Goal: Information Seeking & Learning: Learn about a topic

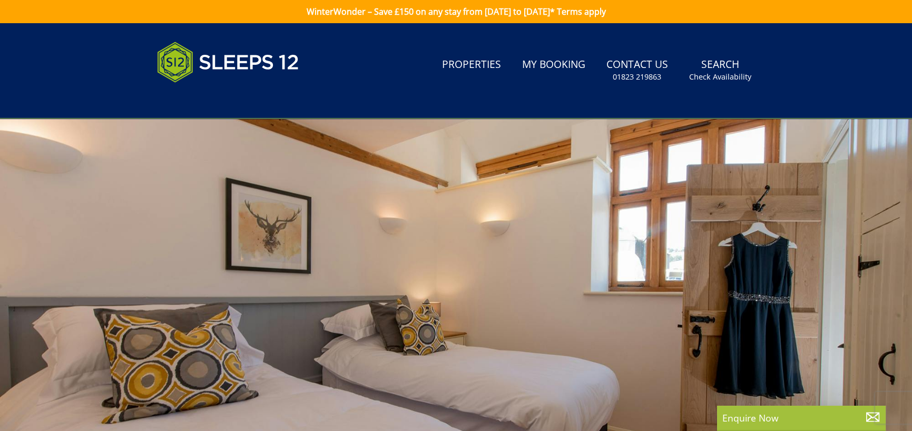
click at [695, 192] on div at bounding box center [456, 302] width 912 height 369
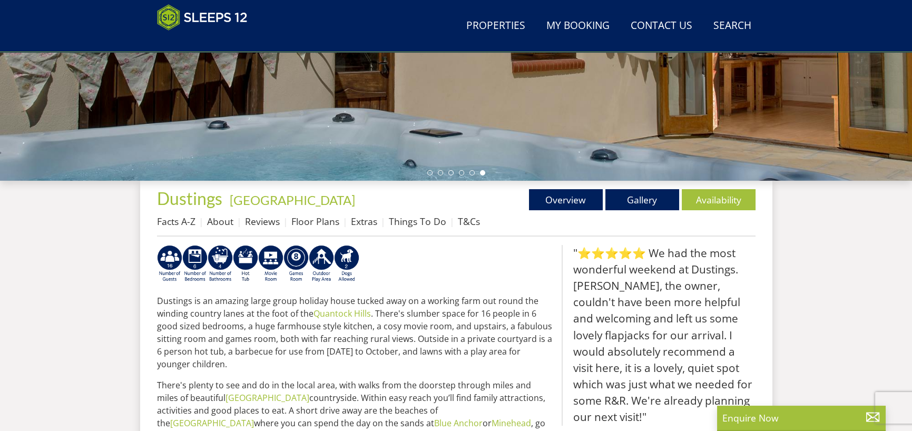
scroll to position [254, 0]
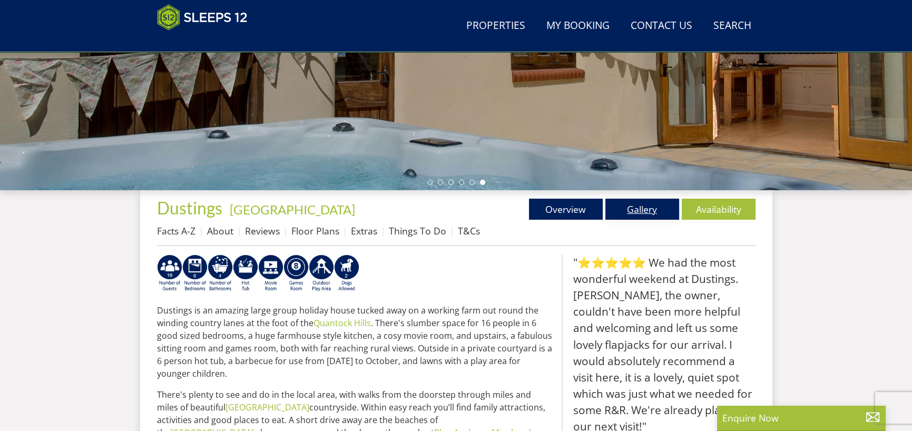
click at [651, 208] on link "Gallery" at bounding box center [642, 209] width 74 height 21
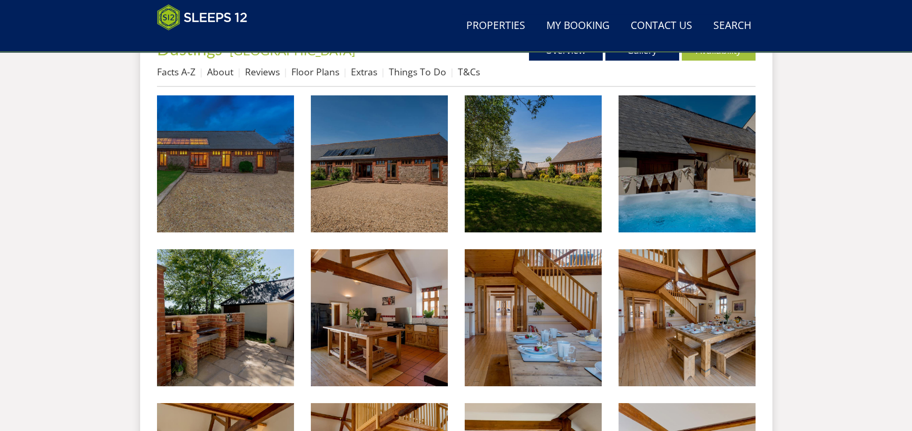
scroll to position [415, 0]
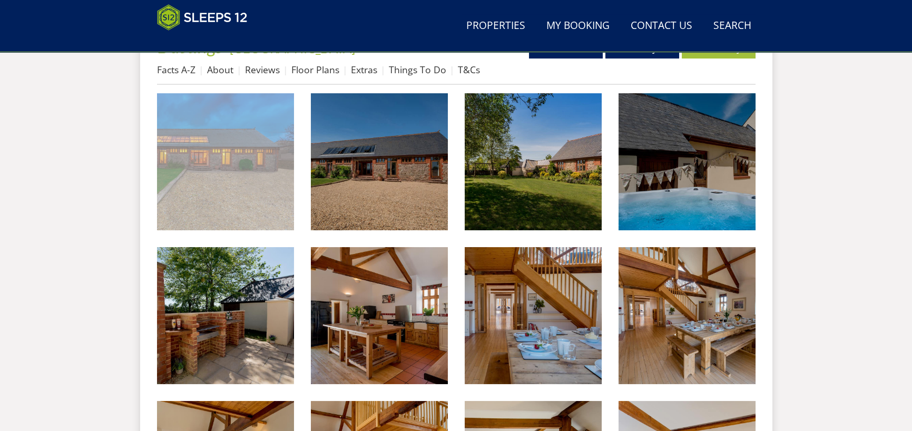
click at [257, 170] on img at bounding box center [225, 161] width 137 height 137
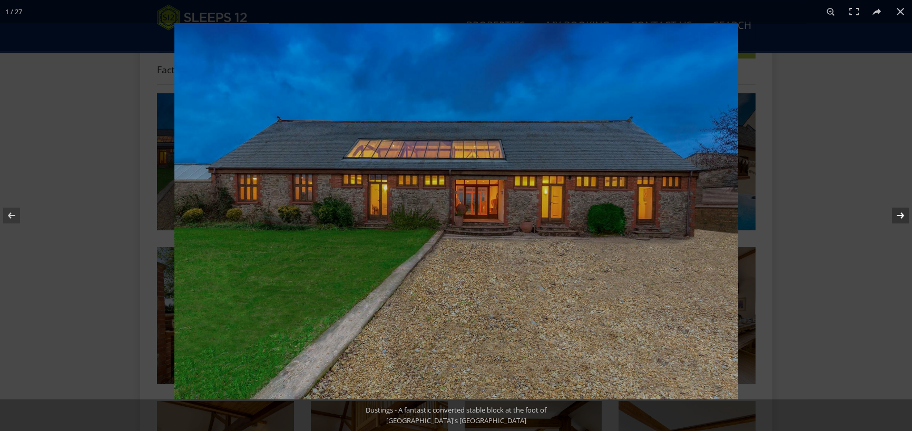
click at [897, 212] on button at bounding box center [893, 215] width 37 height 53
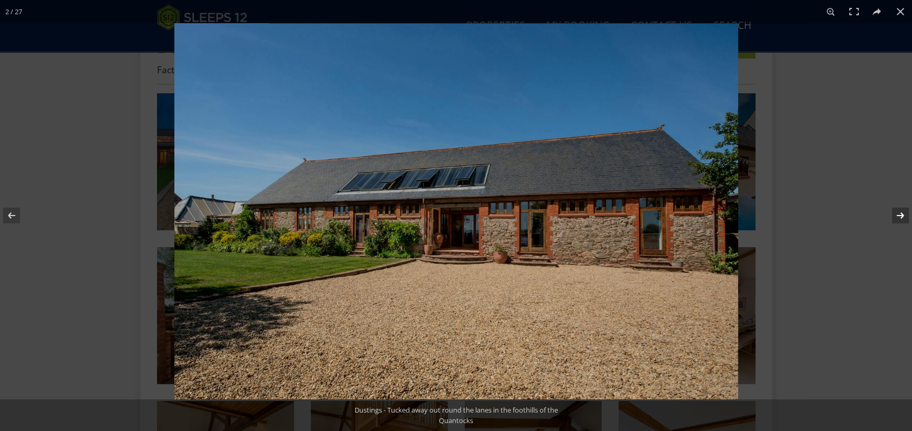
click at [897, 212] on button at bounding box center [893, 215] width 37 height 53
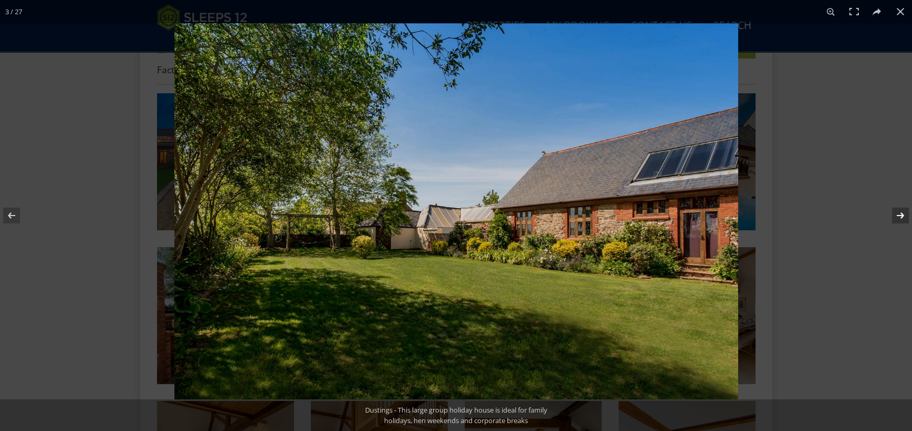
click at [897, 212] on button at bounding box center [893, 215] width 37 height 53
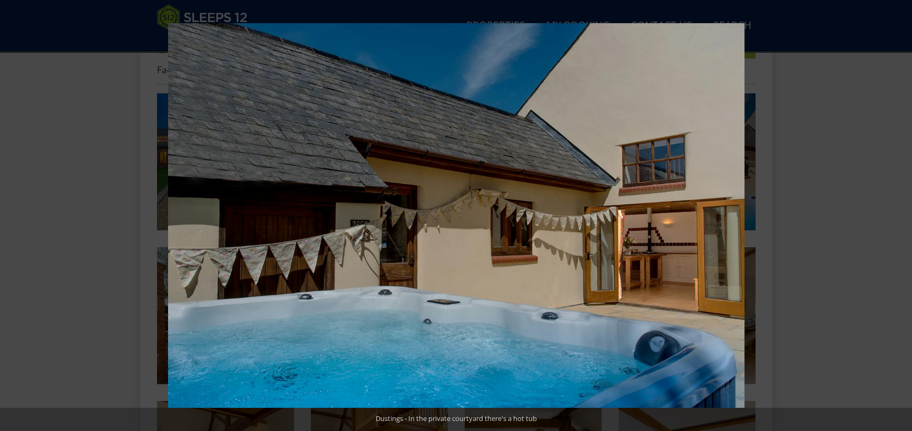
click at [897, 212] on button at bounding box center [893, 215] width 37 height 53
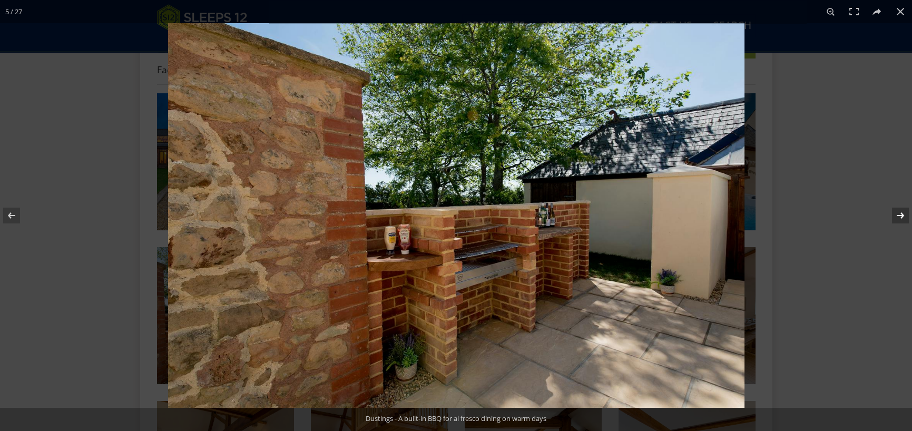
click at [897, 213] on button at bounding box center [893, 215] width 37 height 53
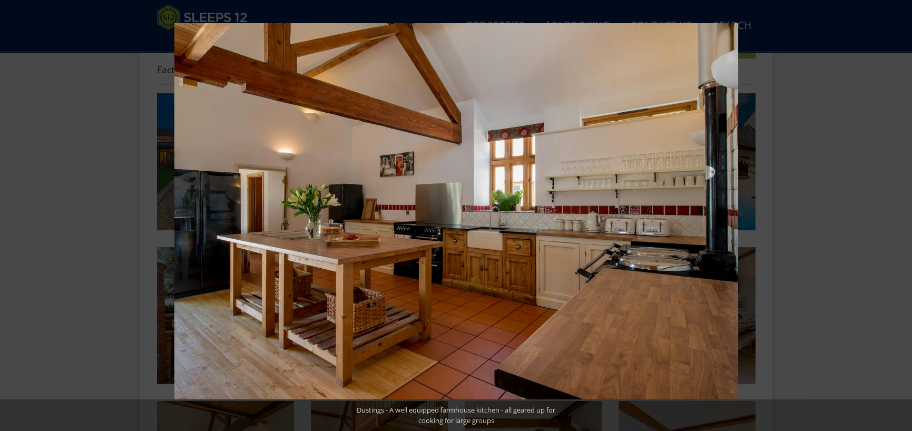
click at [897, 213] on button at bounding box center [893, 215] width 37 height 53
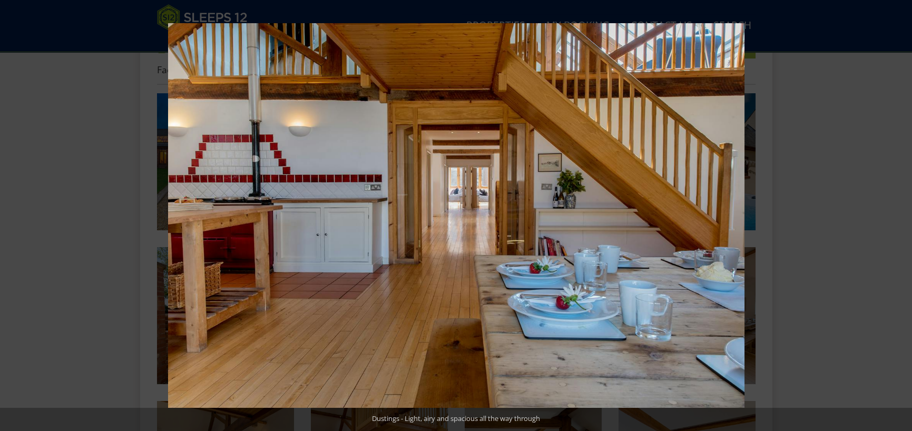
click at [897, 213] on button at bounding box center [893, 215] width 37 height 53
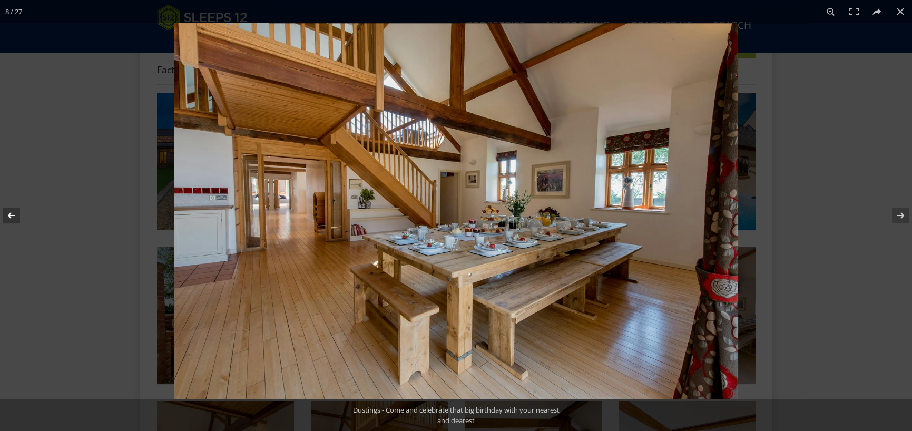
click at [11, 211] on button at bounding box center [18, 215] width 37 height 53
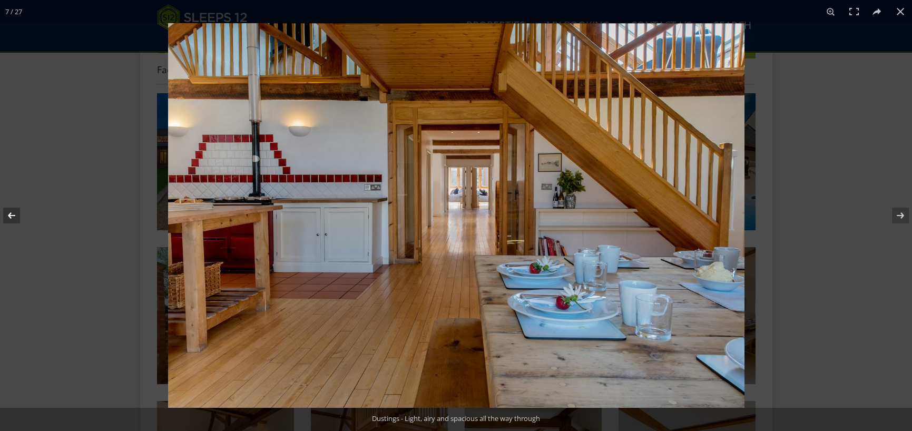
click at [11, 211] on button at bounding box center [18, 215] width 37 height 53
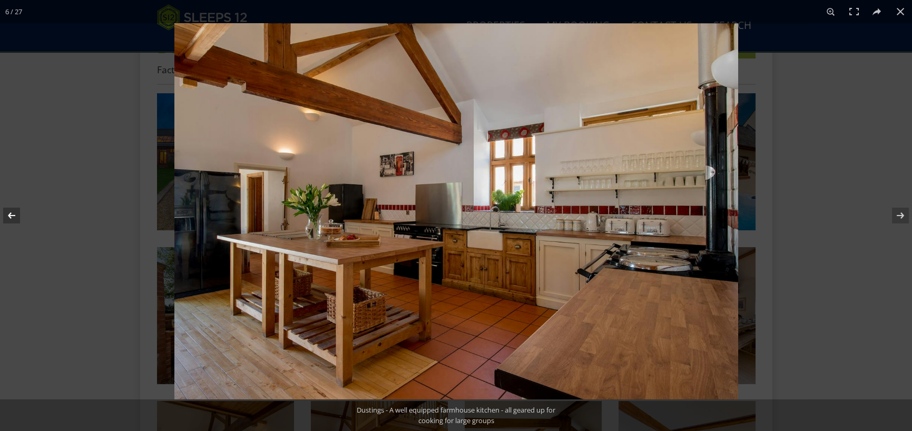
click at [15, 207] on button at bounding box center [18, 215] width 37 height 53
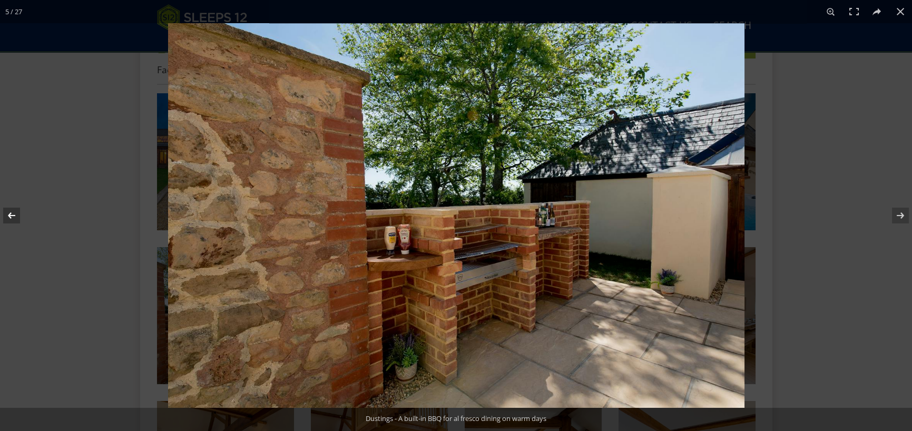
click at [15, 207] on button at bounding box center [18, 215] width 37 height 53
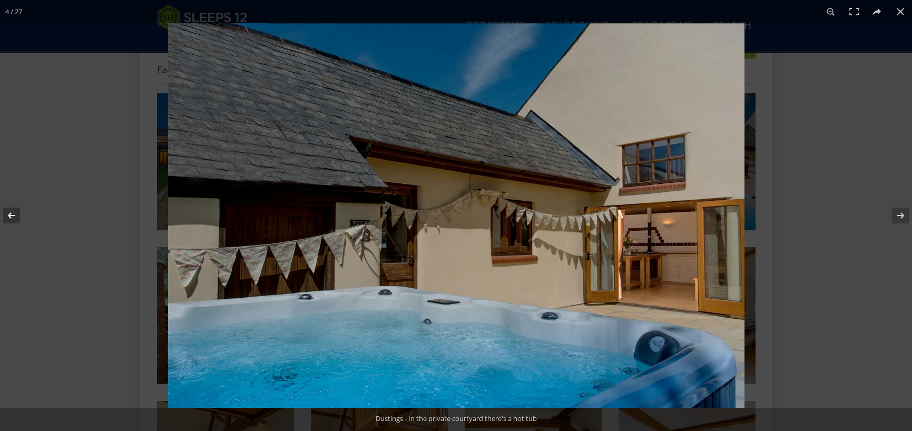
click at [15, 207] on button at bounding box center [18, 215] width 37 height 53
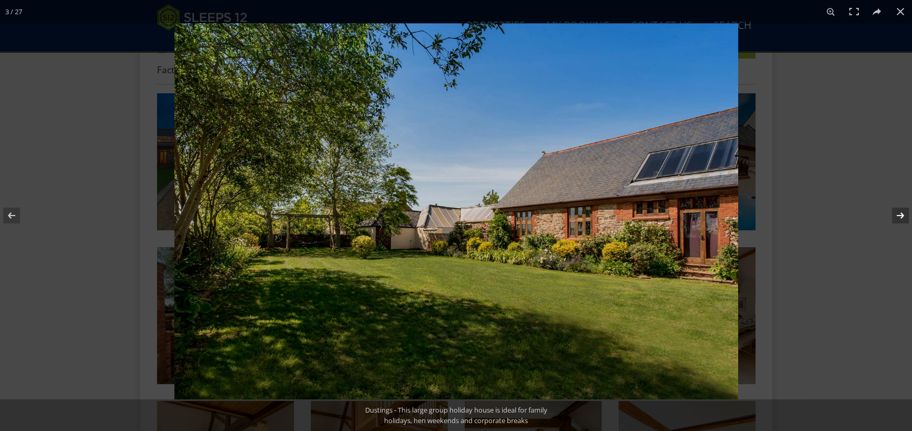
click at [900, 212] on button at bounding box center [893, 215] width 37 height 53
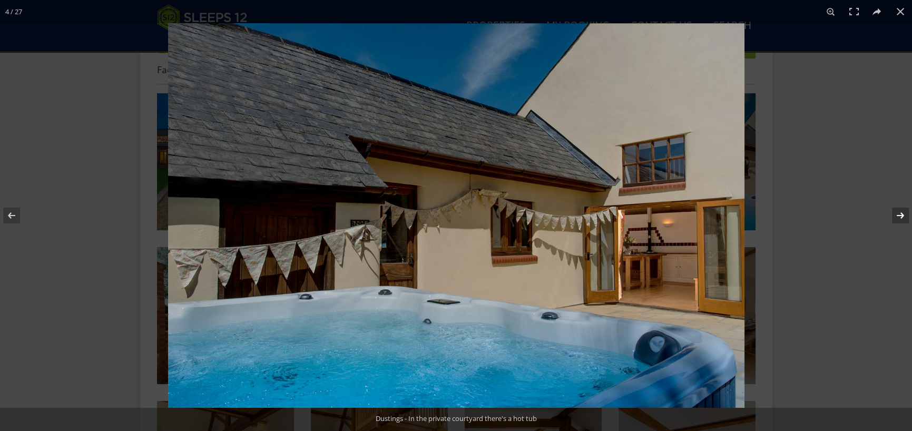
click at [900, 212] on button at bounding box center [893, 215] width 37 height 53
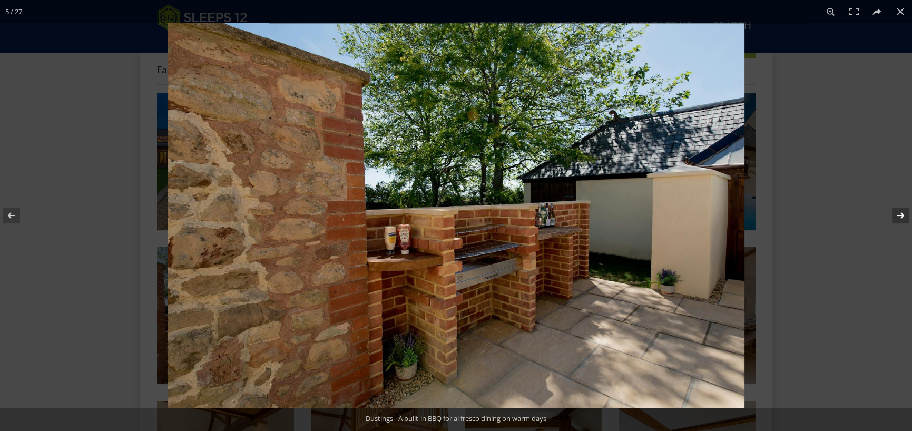
click at [900, 212] on button at bounding box center [893, 215] width 37 height 53
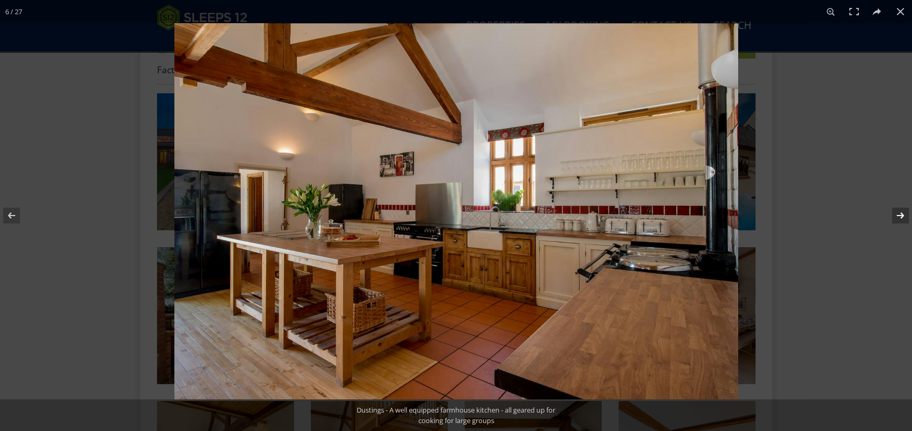
click at [900, 212] on button at bounding box center [893, 215] width 37 height 53
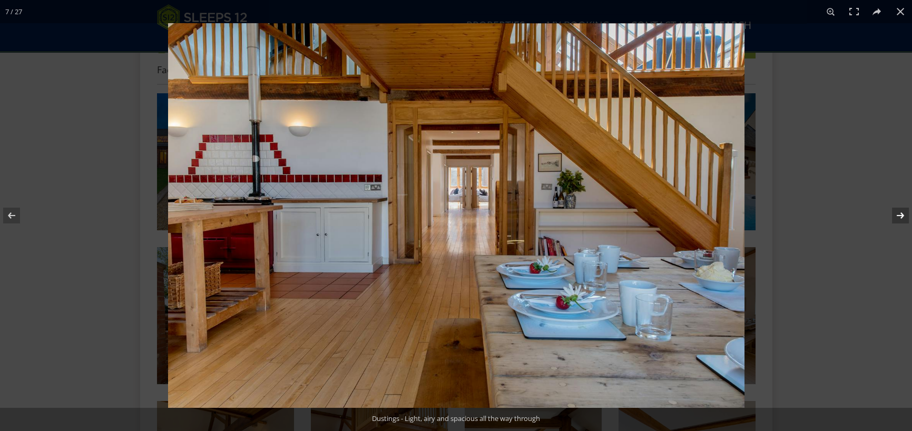
click at [900, 212] on button at bounding box center [893, 215] width 37 height 53
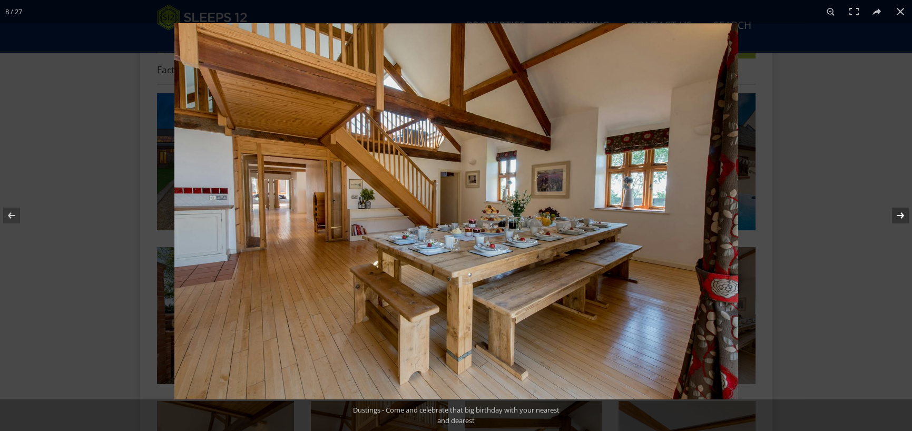
click at [900, 212] on button at bounding box center [893, 215] width 37 height 53
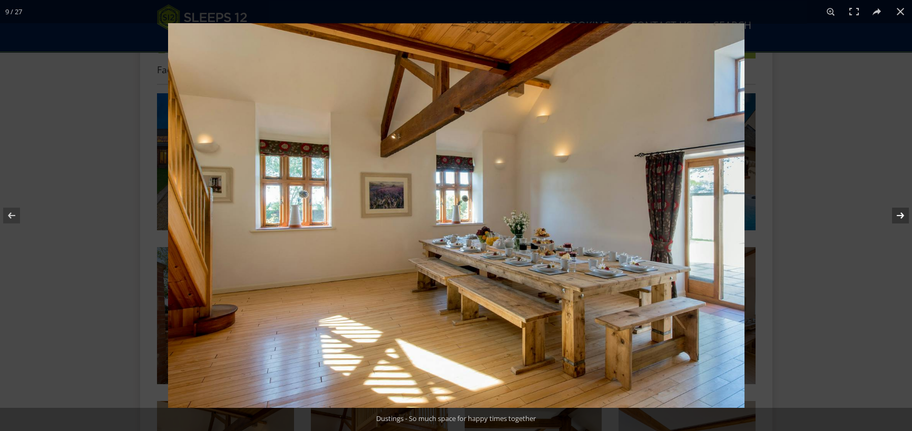
click at [900, 215] on button at bounding box center [893, 215] width 37 height 53
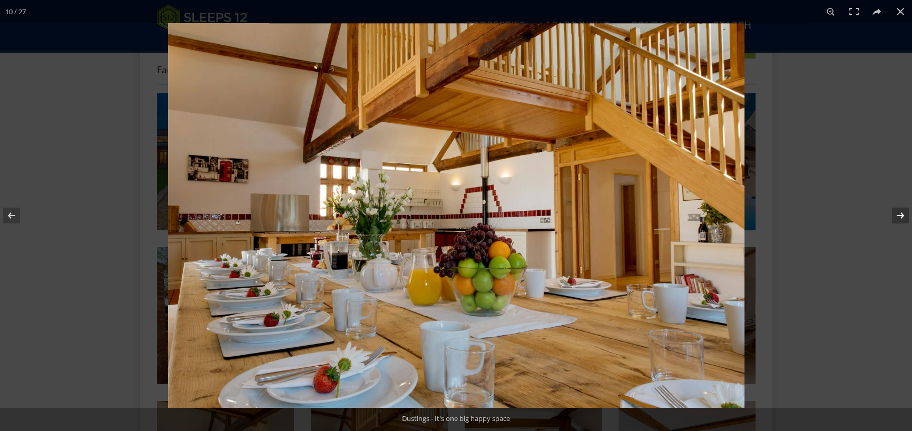
click at [899, 215] on button at bounding box center [893, 215] width 37 height 53
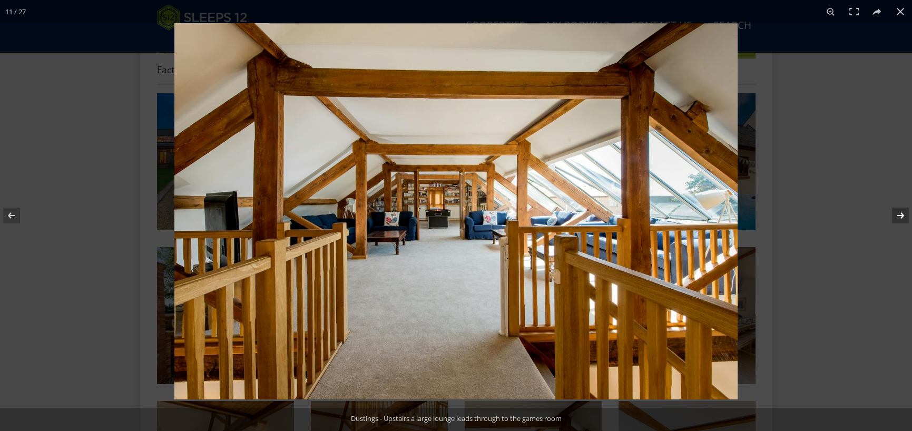
click at [899, 214] on button at bounding box center [893, 215] width 37 height 53
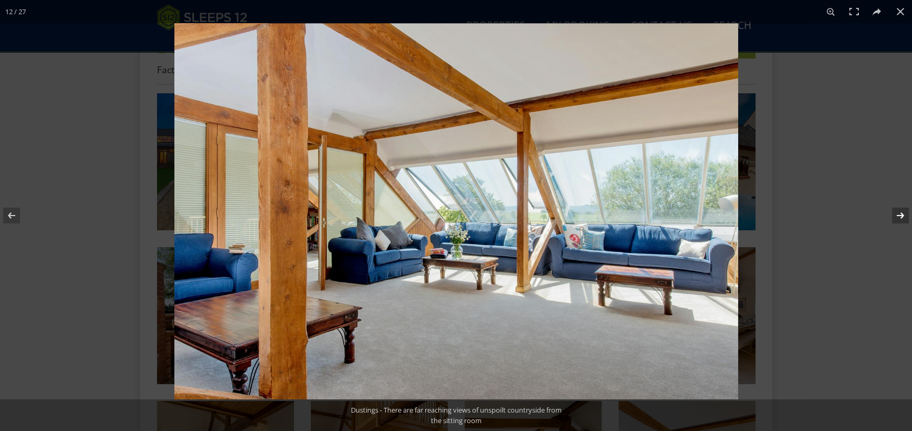
click at [900, 212] on button at bounding box center [893, 215] width 37 height 53
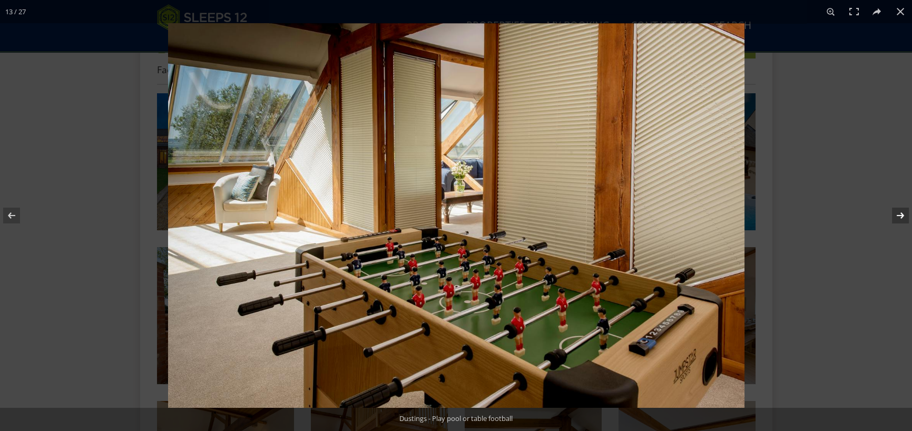
click at [900, 212] on button at bounding box center [893, 215] width 37 height 53
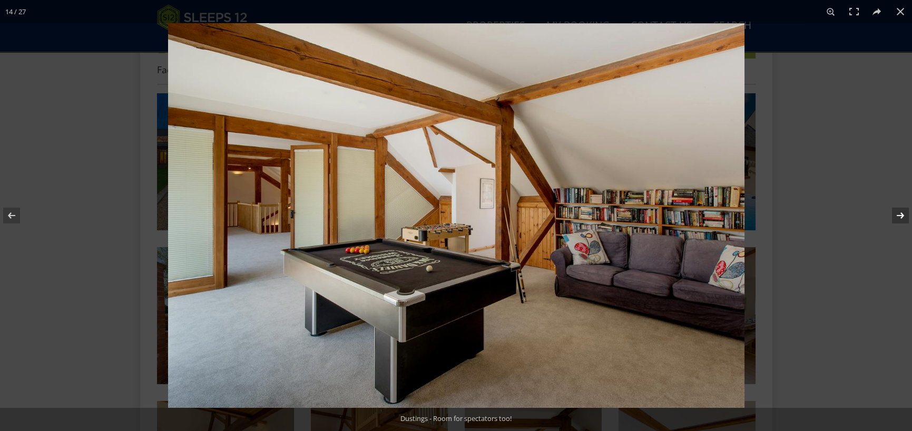
click at [901, 214] on button at bounding box center [893, 215] width 37 height 53
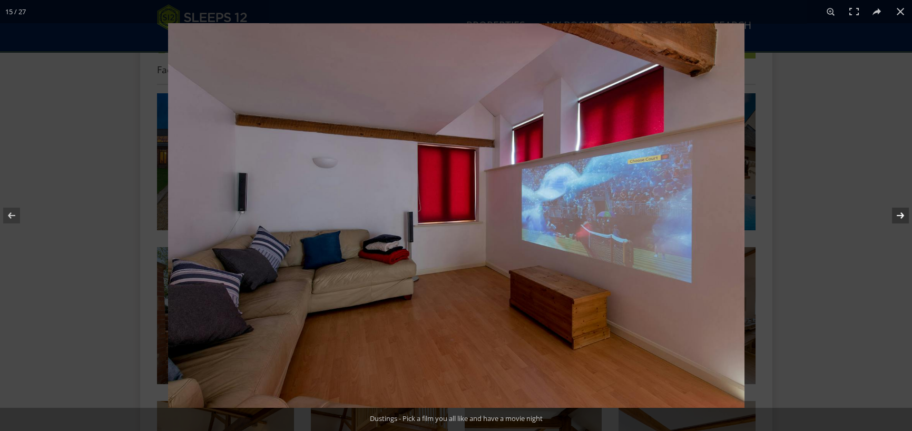
click at [901, 214] on button at bounding box center [893, 215] width 37 height 53
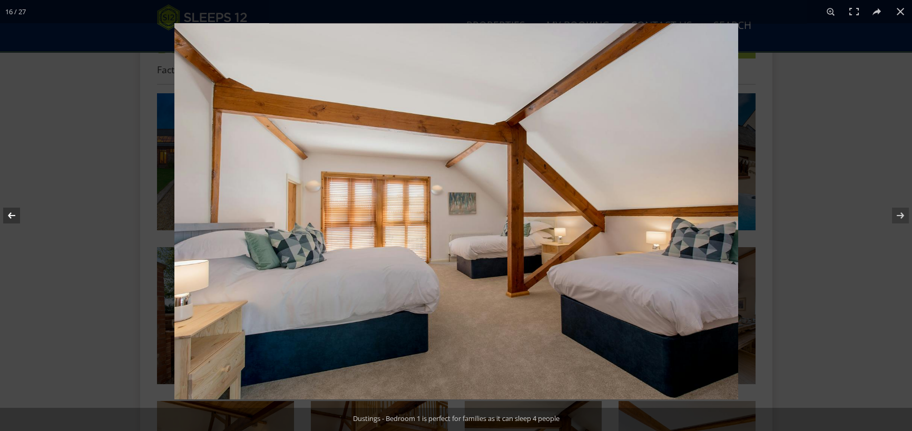
click at [12, 212] on button at bounding box center [18, 215] width 37 height 53
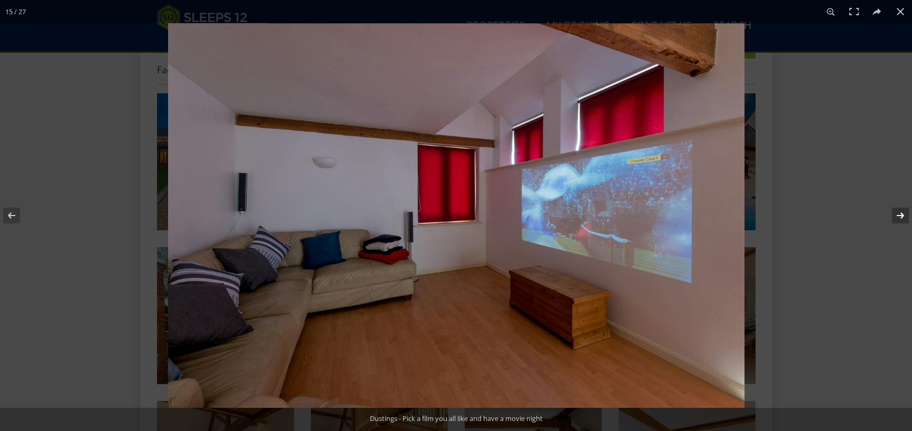
click at [895, 216] on button at bounding box center [893, 215] width 37 height 53
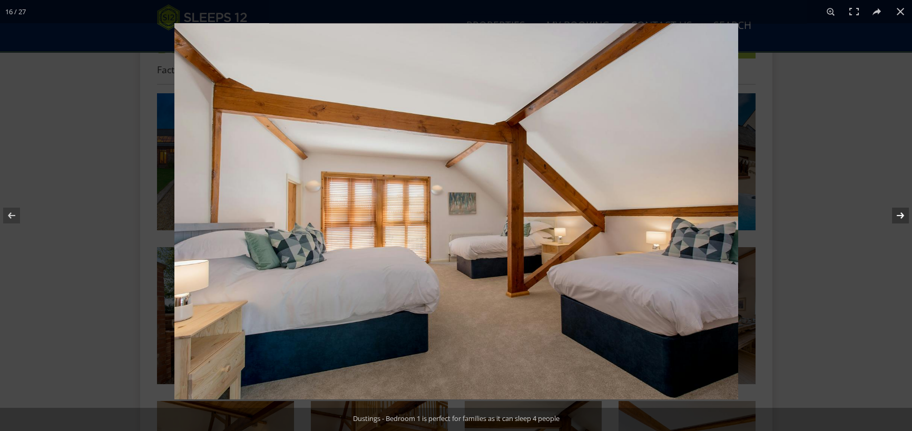
click at [895, 216] on button at bounding box center [893, 215] width 37 height 53
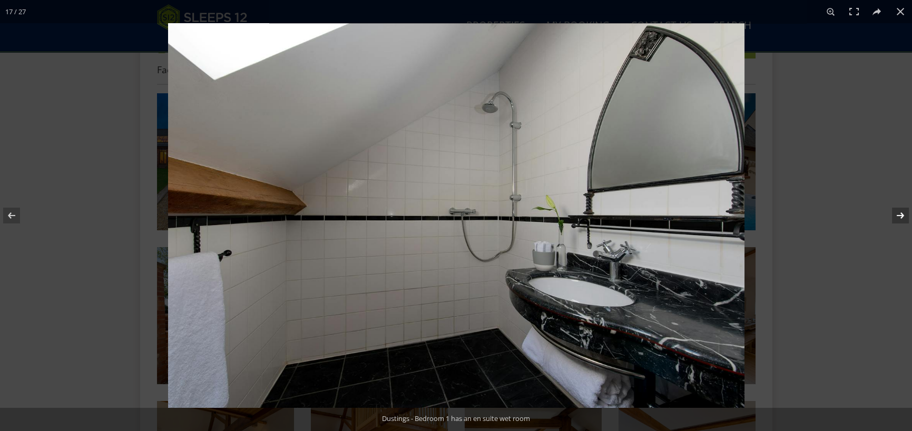
click at [895, 216] on button at bounding box center [893, 215] width 37 height 53
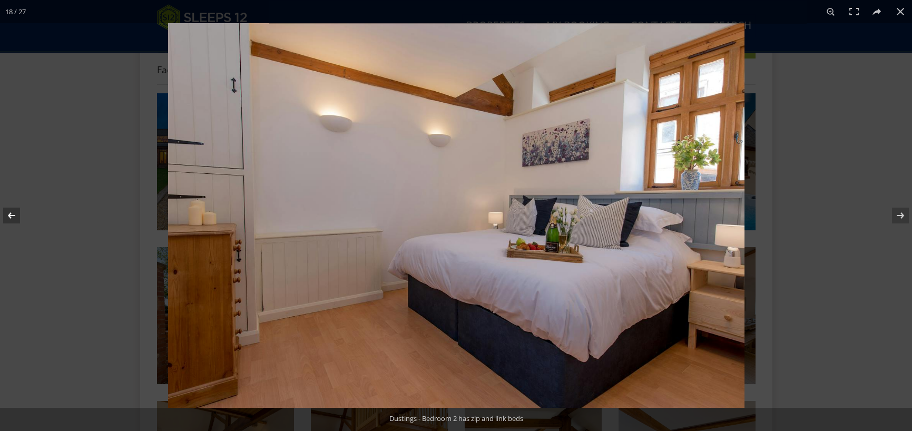
click at [14, 217] on button at bounding box center [18, 215] width 37 height 53
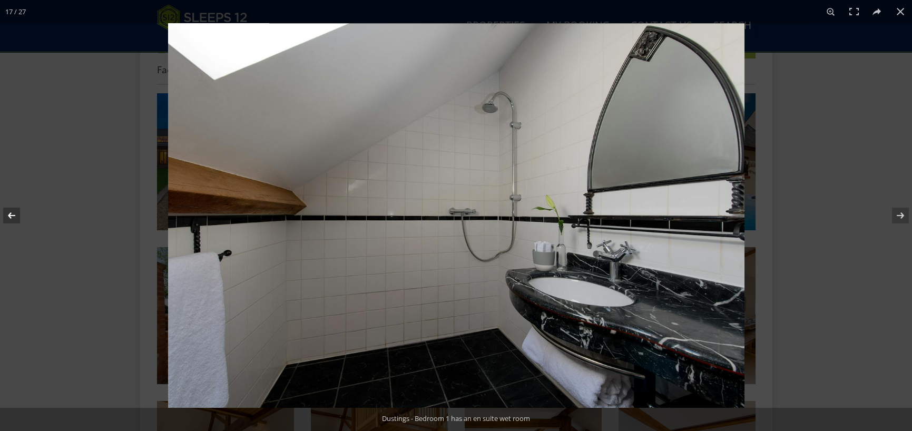
click at [14, 217] on button at bounding box center [18, 215] width 37 height 53
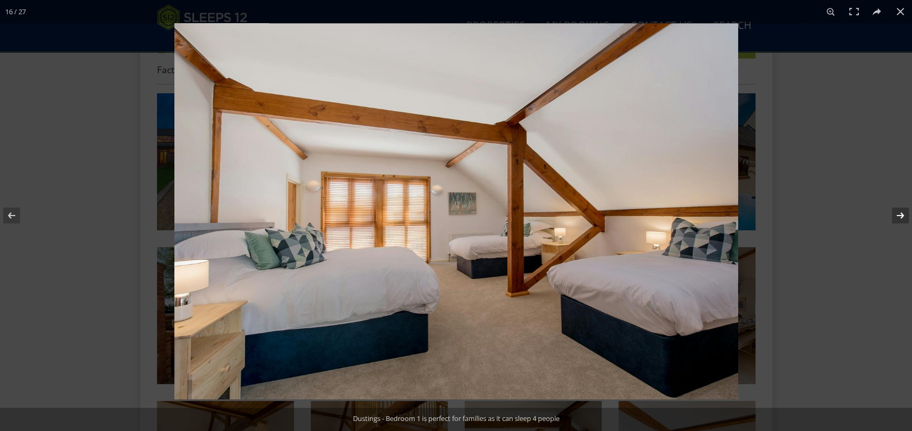
click at [898, 215] on button at bounding box center [893, 215] width 37 height 53
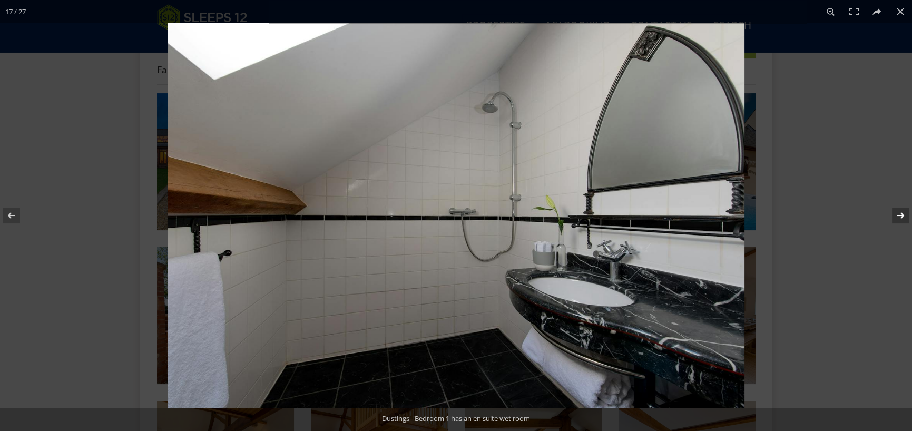
click at [900, 214] on button at bounding box center [893, 215] width 37 height 53
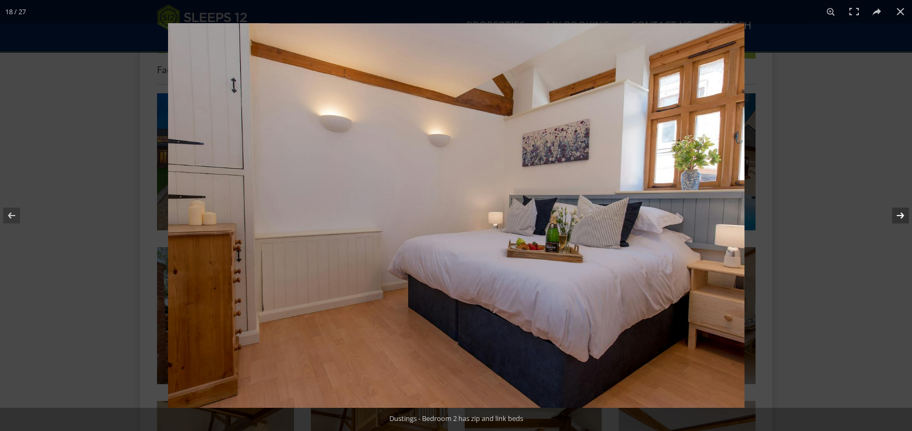
click at [898, 217] on button at bounding box center [893, 215] width 37 height 53
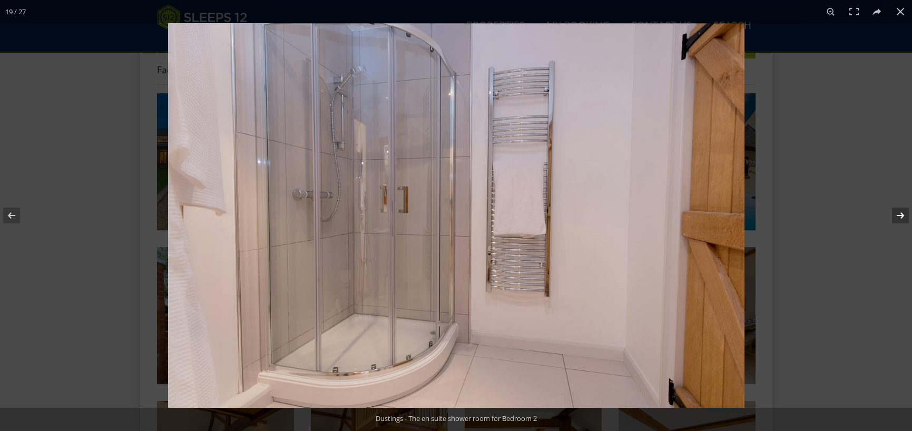
click at [898, 216] on button at bounding box center [893, 215] width 37 height 53
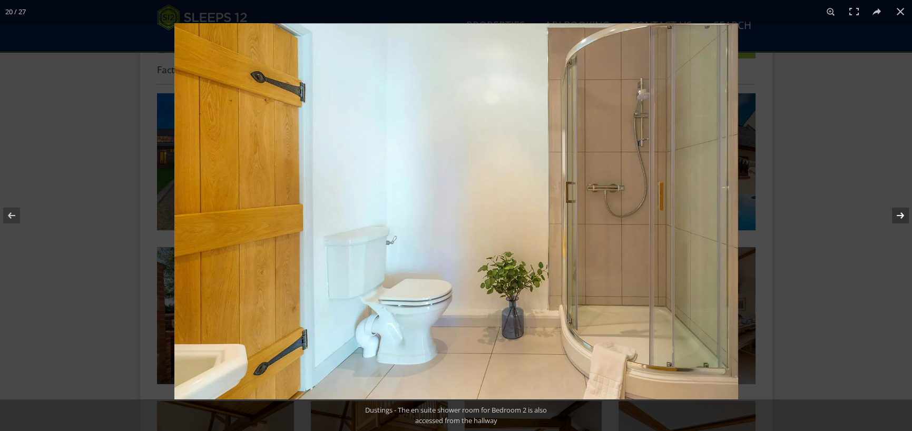
click at [898, 216] on button at bounding box center [893, 215] width 37 height 53
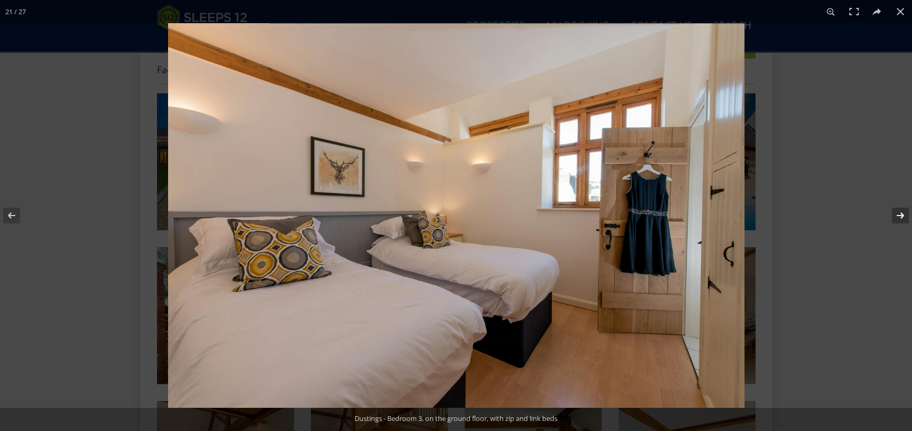
click at [899, 215] on button at bounding box center [893, 215] width 37 height 53
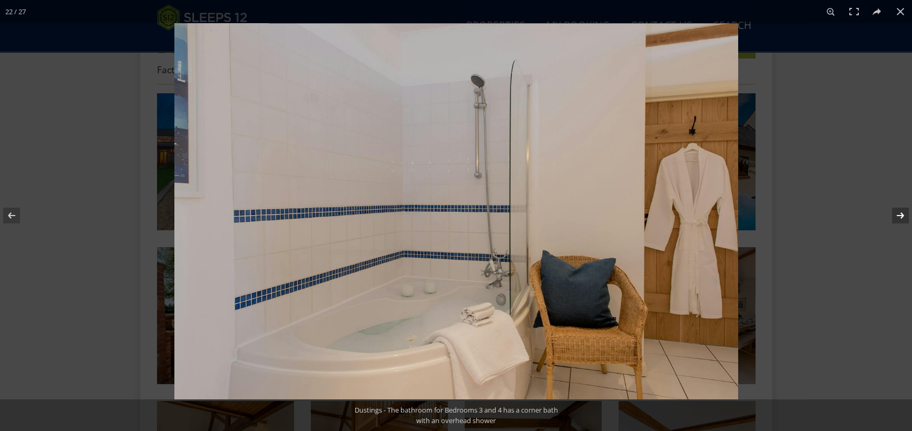
click at [900, 214] on button at bounding box center [893, 215] width 37 height 53
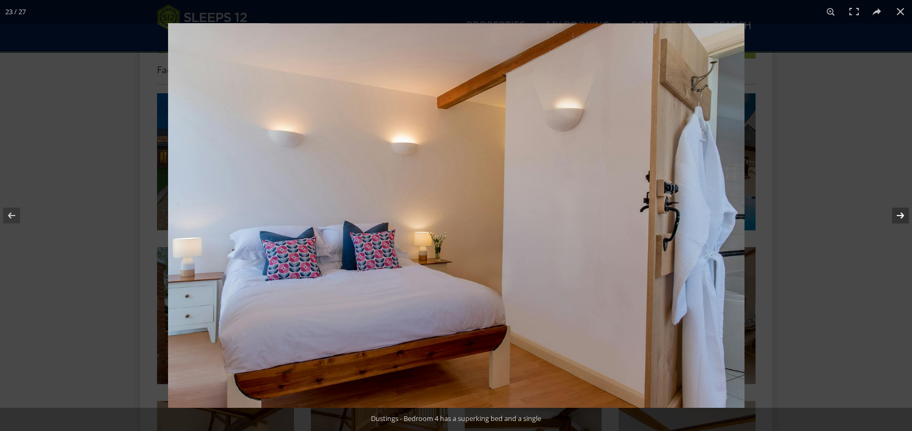
click at [902, 215] on button at bounding box center [893, 215] width 37 height 53
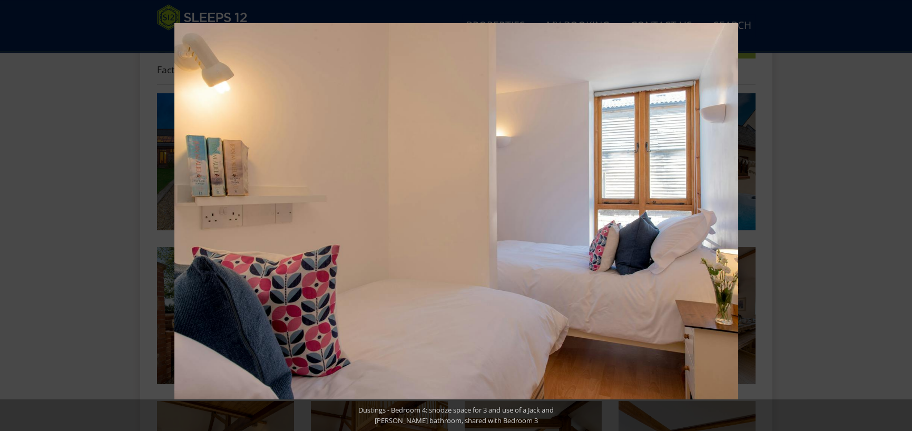
click at [902, 215] on button at bounding box center [893, 215] width 37 height 53
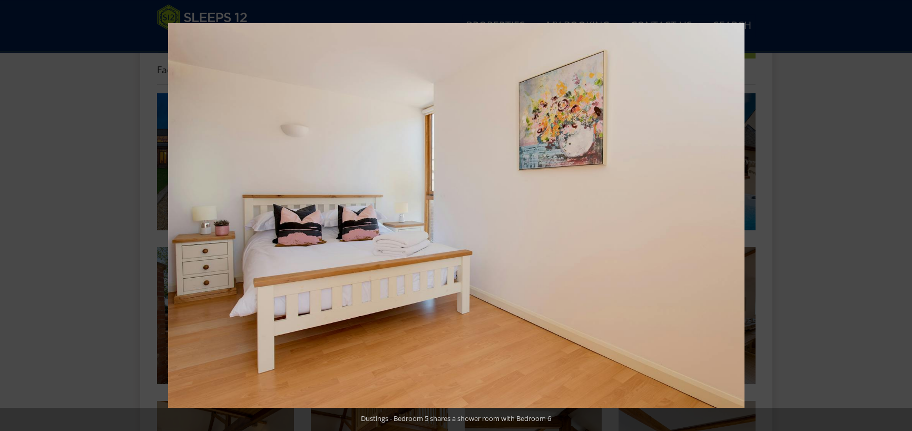
click at [902, 215] on button at bounding box center [893, 215] width 37 height 53
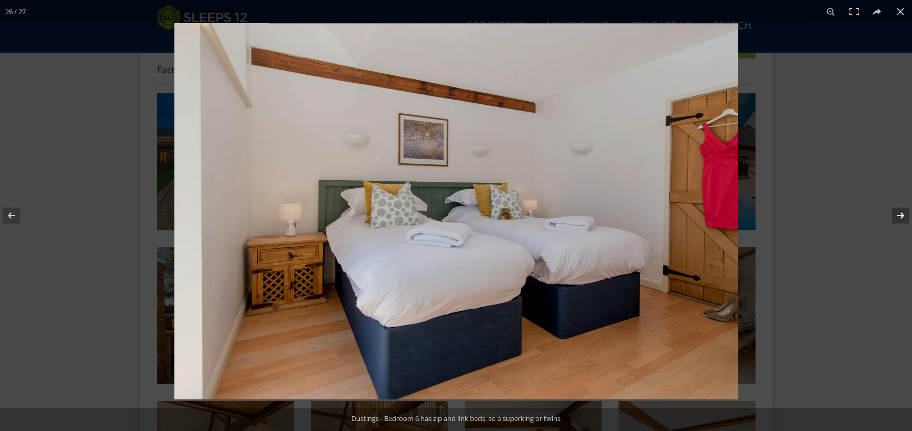
click at [900, 216] on button at bounding box center [893, 215] width 37 height 53
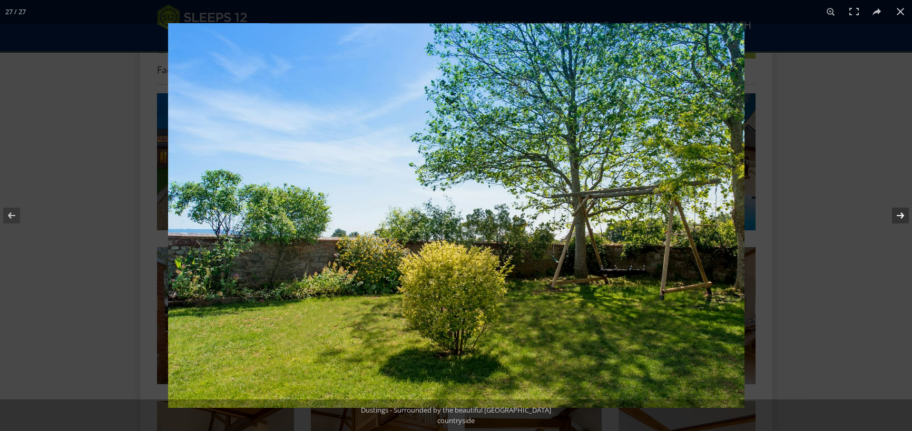
click at [900, 216] on button at bounding box center [893, 215] width 37 height 53
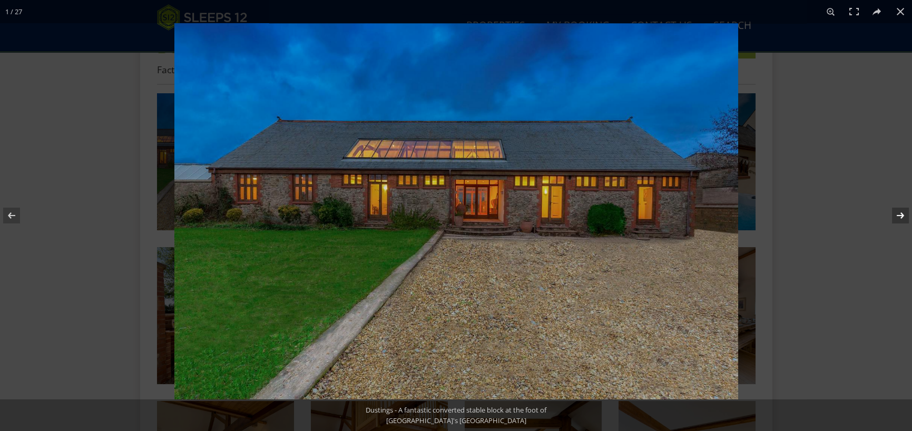
click at [900, 216] on button at bounding box center [893, 215] width 37 height 53
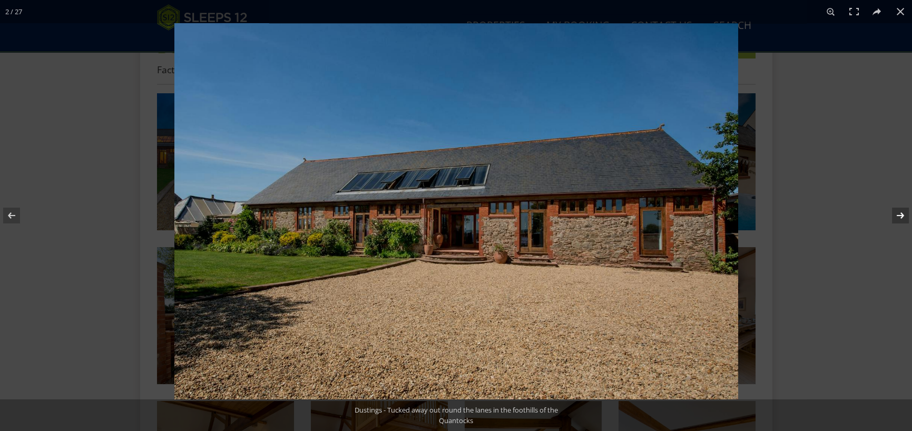
click at [900, 216] on button at bounding box center [893, 215] width 37 height 53
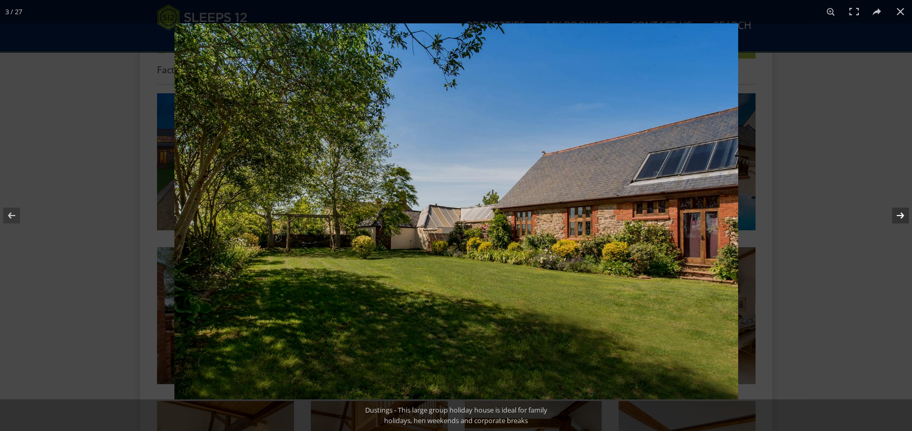
click at [900, 216] on button at bounding box center [893, 215] width 37 height 53
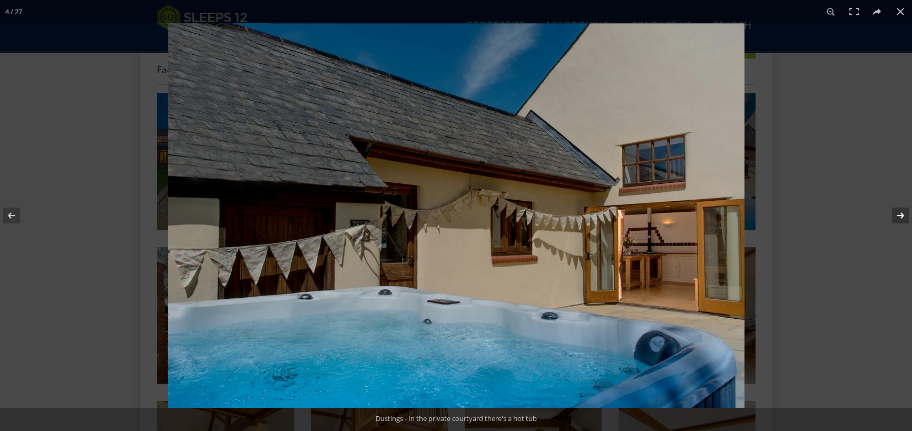
click at [900, 216] on button at bounding box center [893, 215] width 37 height 53
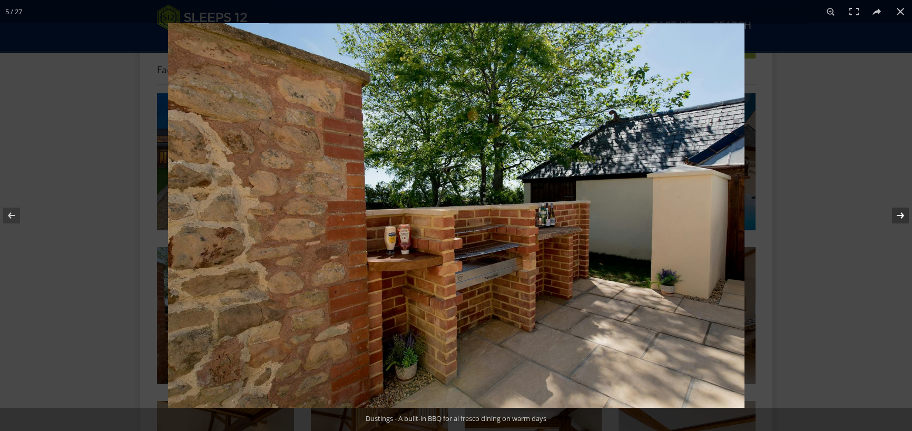
click at [900, 216] on button at bounding box center [893, 215] width 37 height 53
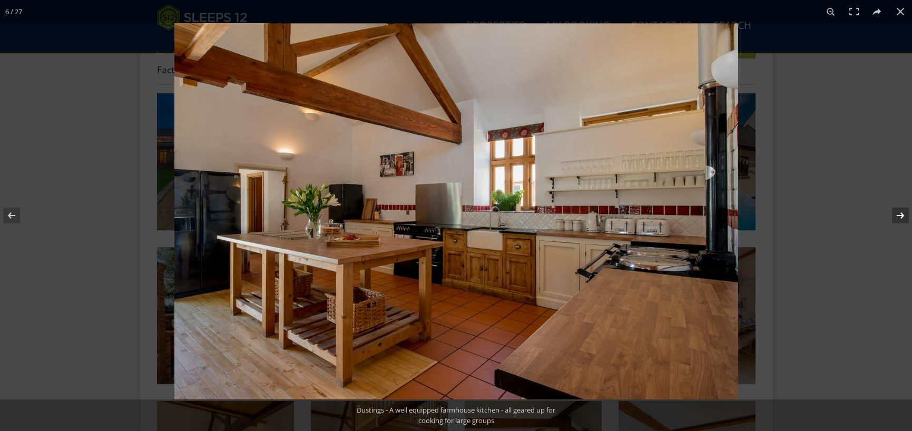
click at [900, 216] on button at bounding box center [893, 215] width 37 height 53
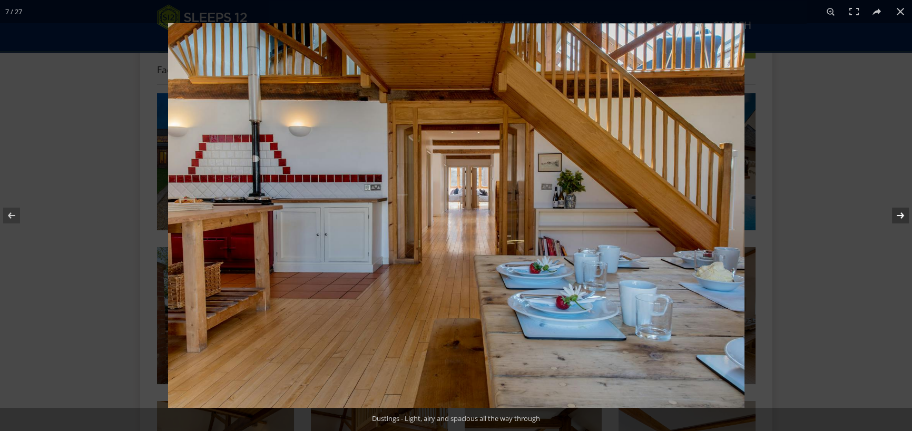
click at [901, 216] on button at bounding box center [893, 215] width 37 height 53
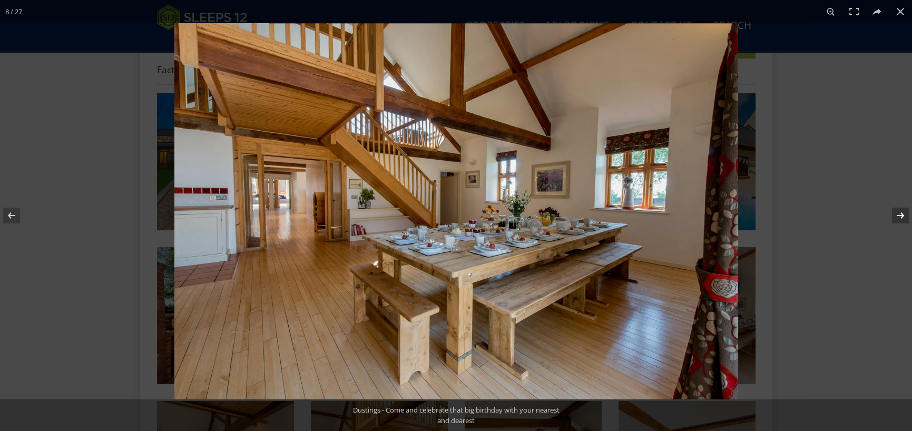
click at [901, 216] on button at bounding box center [893, 215] width 37 height 53
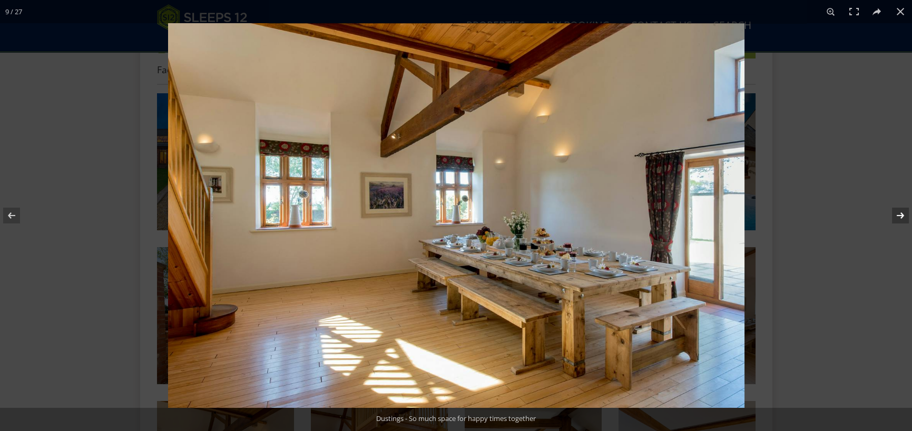
click at [901, 216] on button at bounding box center [893, 215] width 37 height 53
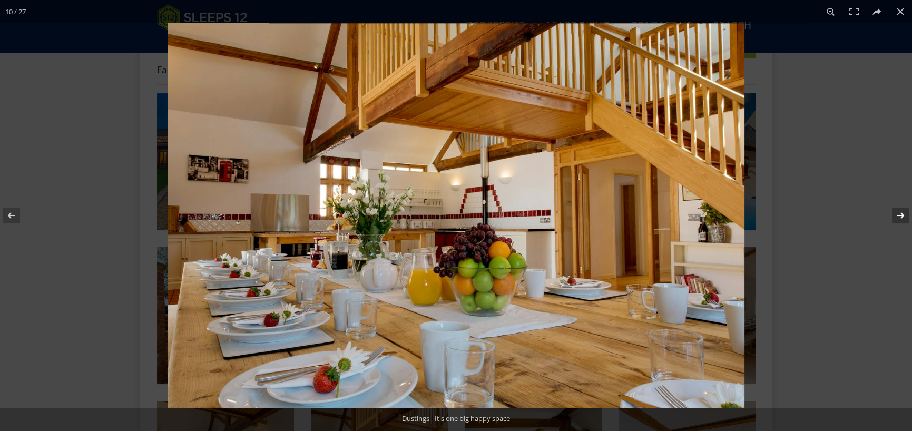
click at [901, 216] on button at bounding box center [893, 215] width 37 height 53
